Goal: Find specific page/section: Find specific page/section

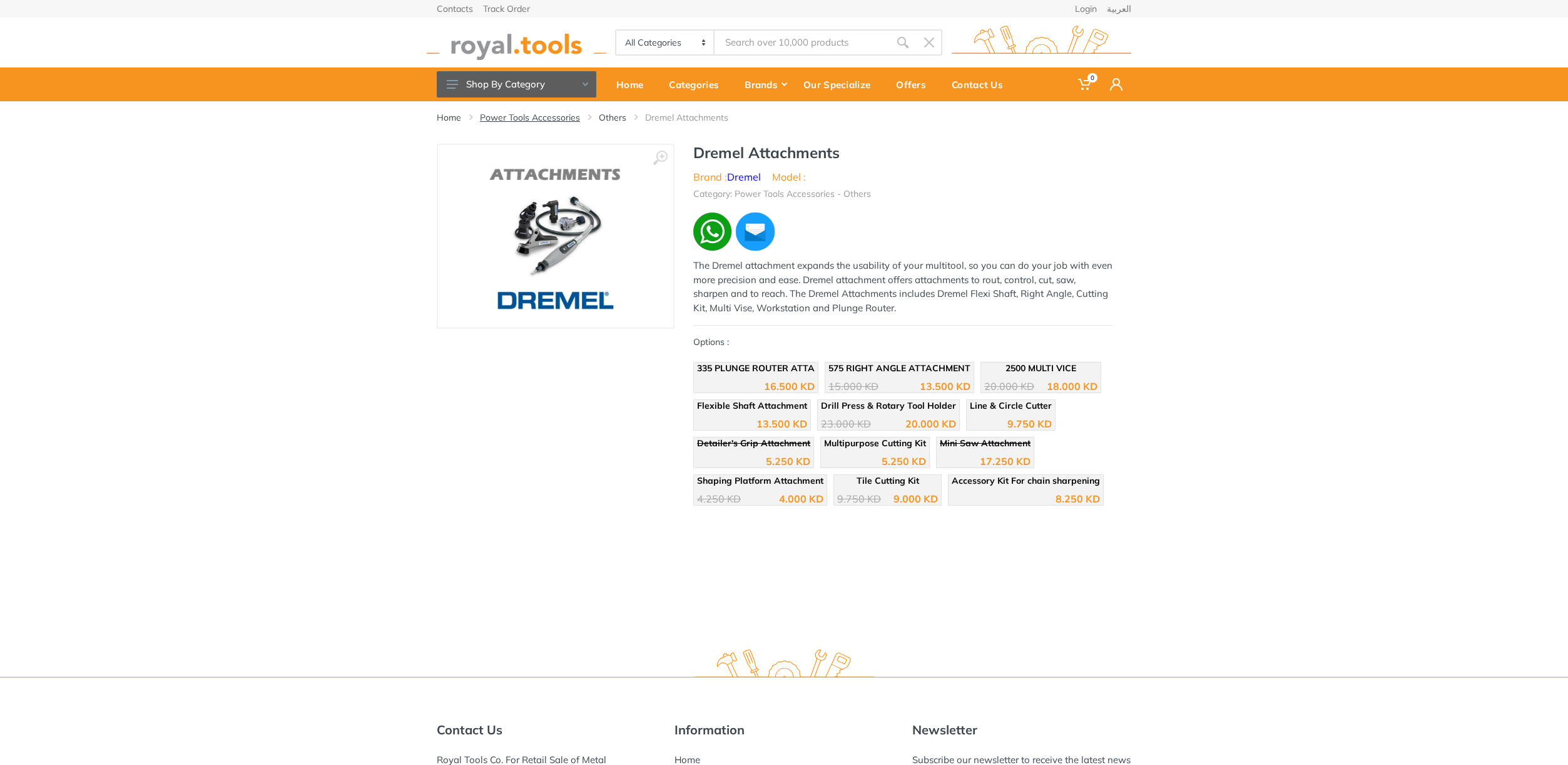
click at [544, 118] on link "Power Tools Accessories" at bounding box center [529, 117] width 100 height 12
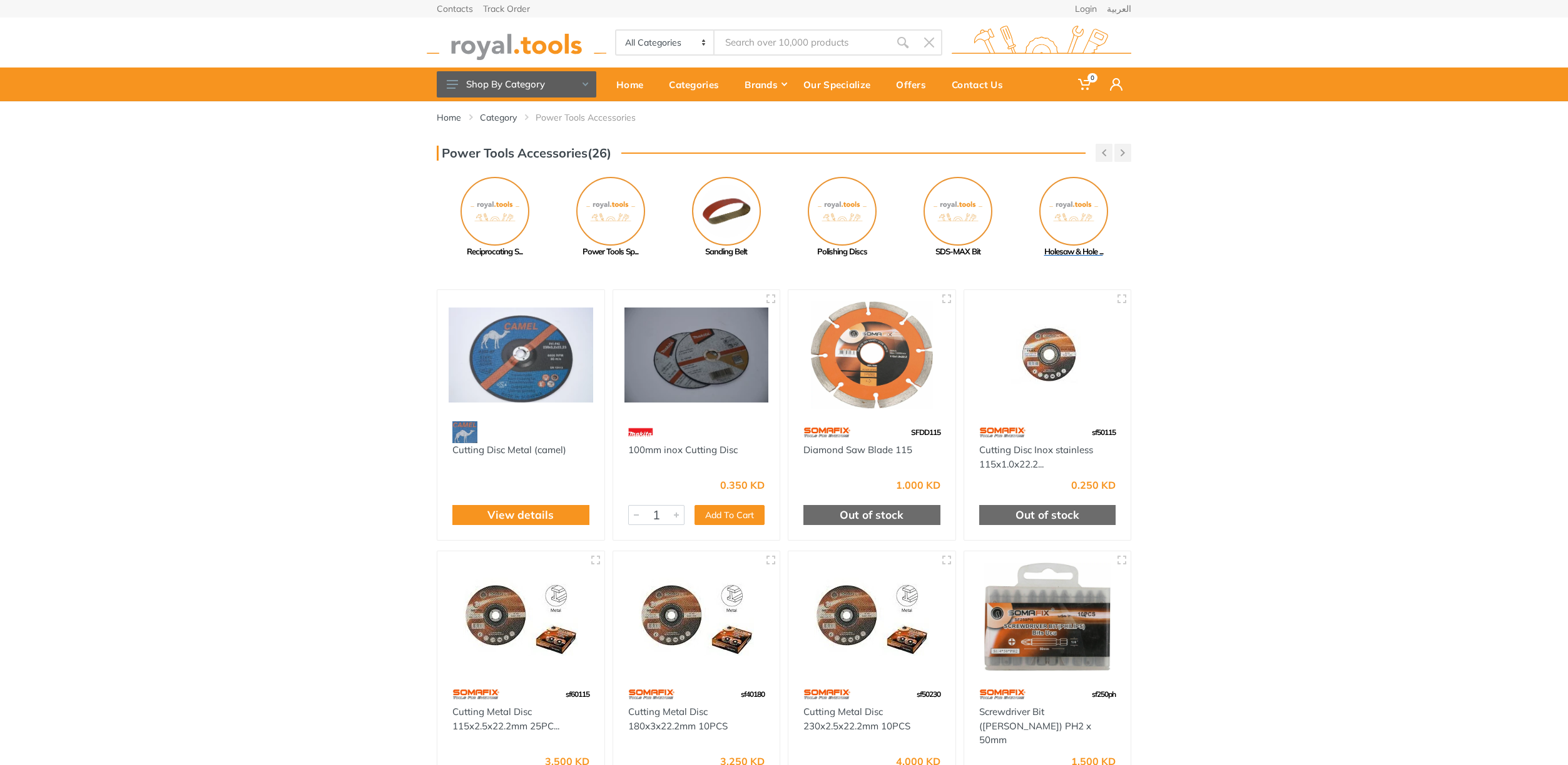
click at [1081, 209] on img at bounding box center [1073, 211] width 69 height 69
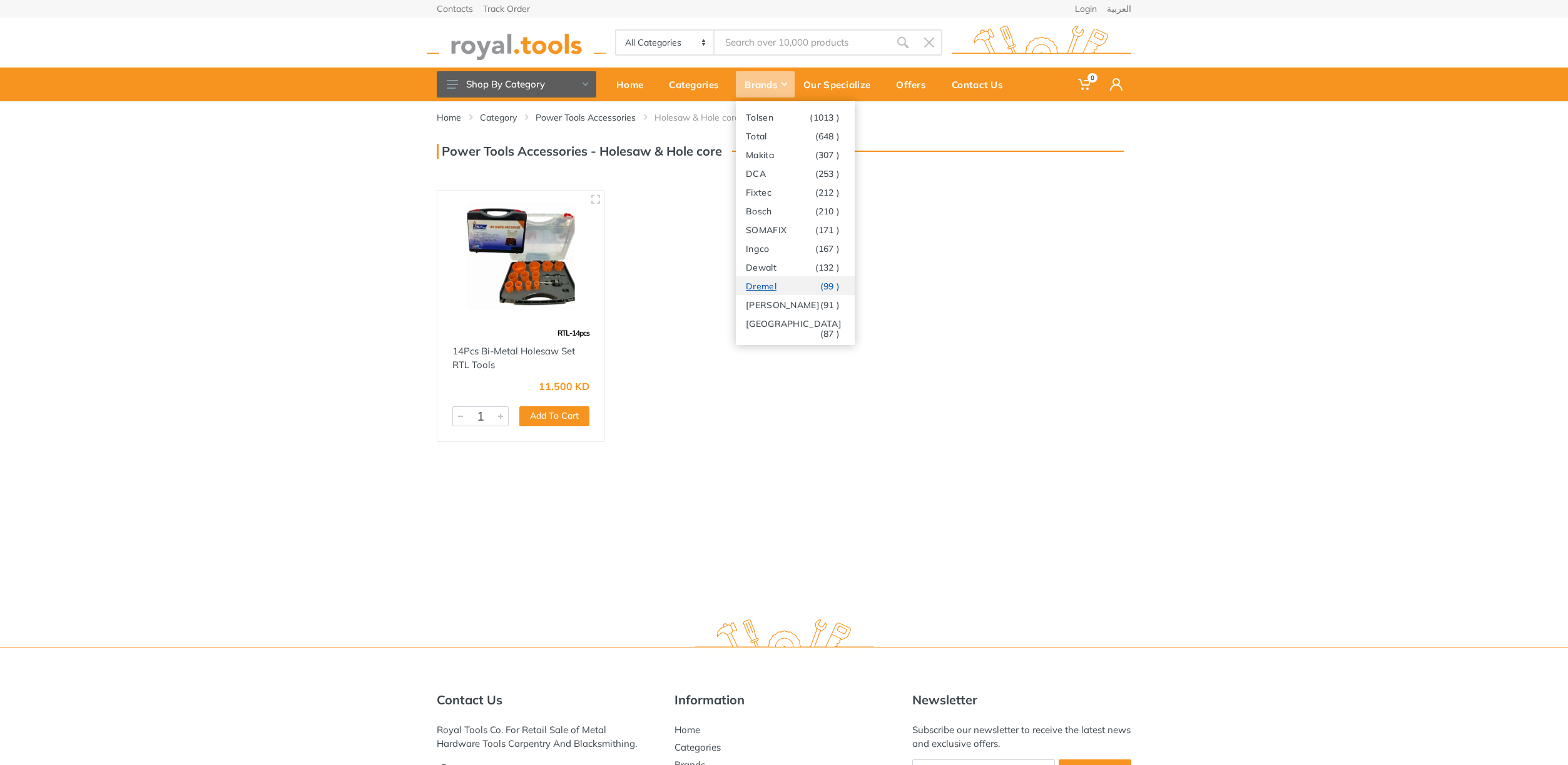
click at [772, 281] on link "Dremel (99 )" at bounding box center [795, 286] width 118 height 19
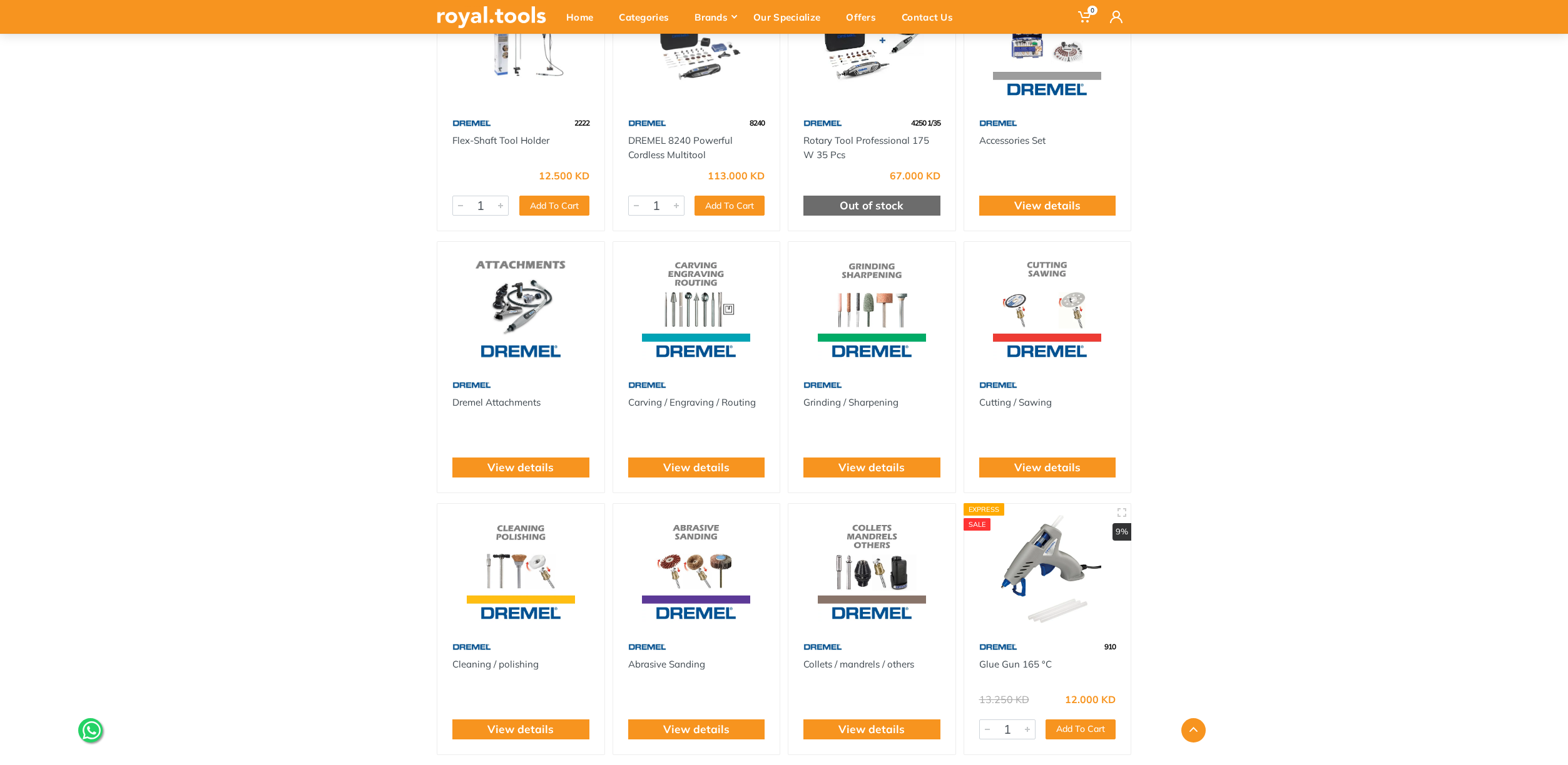
scroll to position [48, 0]
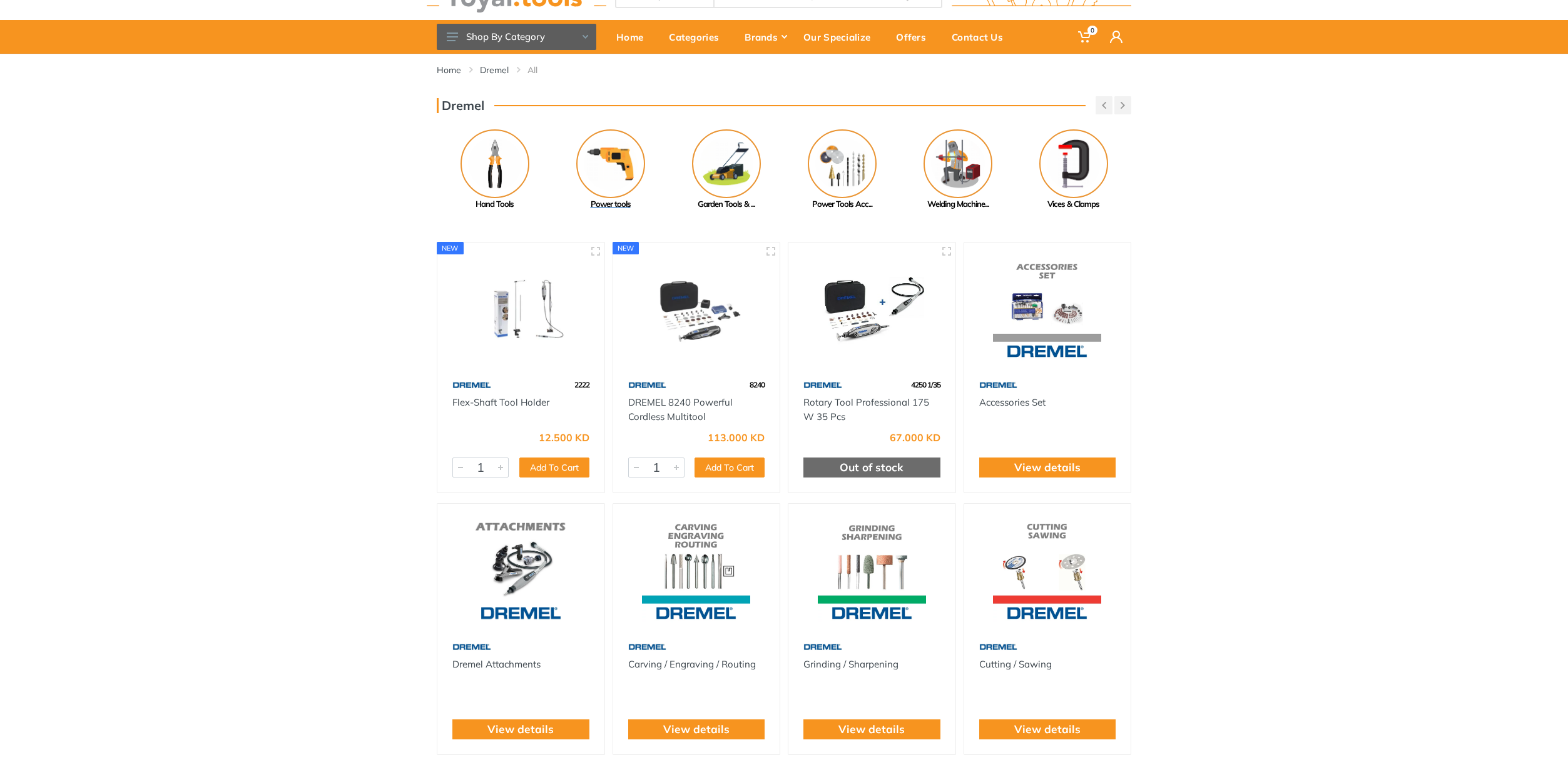
click at [612, 165] on img at bounding box center [611, 164] width 69 height 69
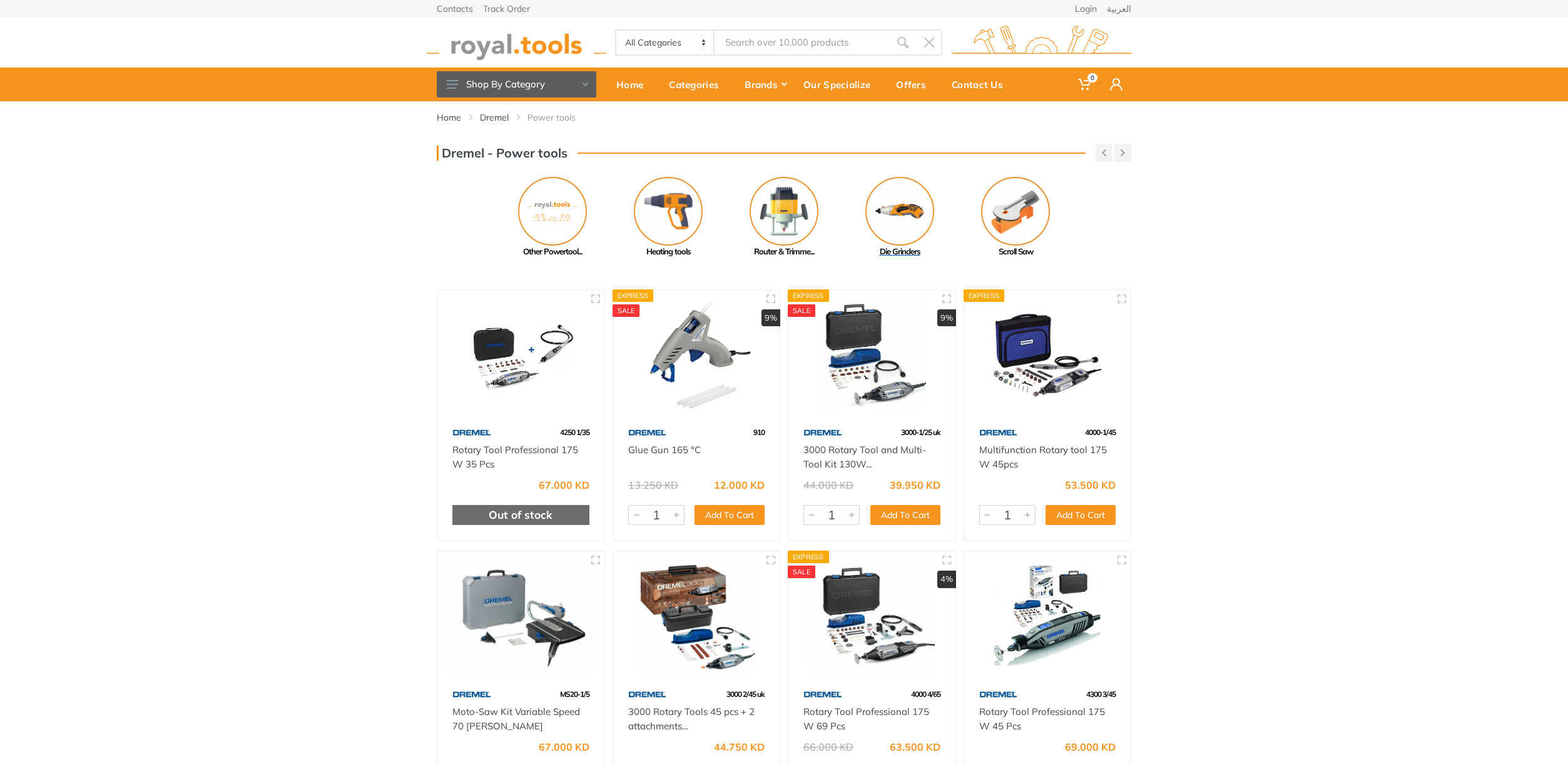
click at [881, 203] on img at bounding box center [899, 211] width 69 height 69
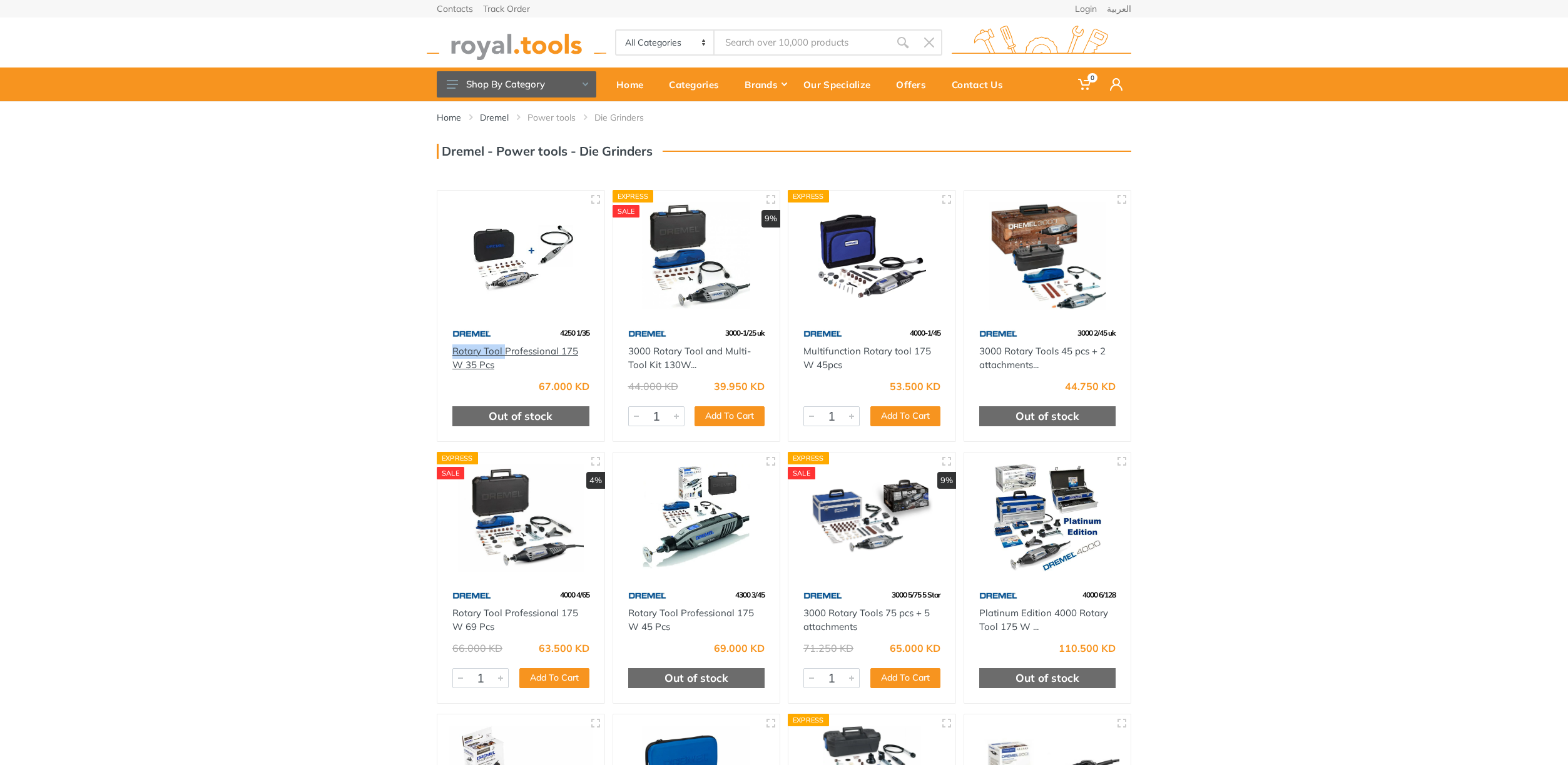
drag, startPoint x: 450, startPoint y: 351, endPoint x: 505, endPoint y: 354, distance: 55.1
click at [505, 354] on div "Rotary Tool Professional 175 W 35 Pcs" at bounding box center [521, 358] width 167 height 28
copy link "Rotary Tool"
